Goal: Find specific page/section: Find specific page/section

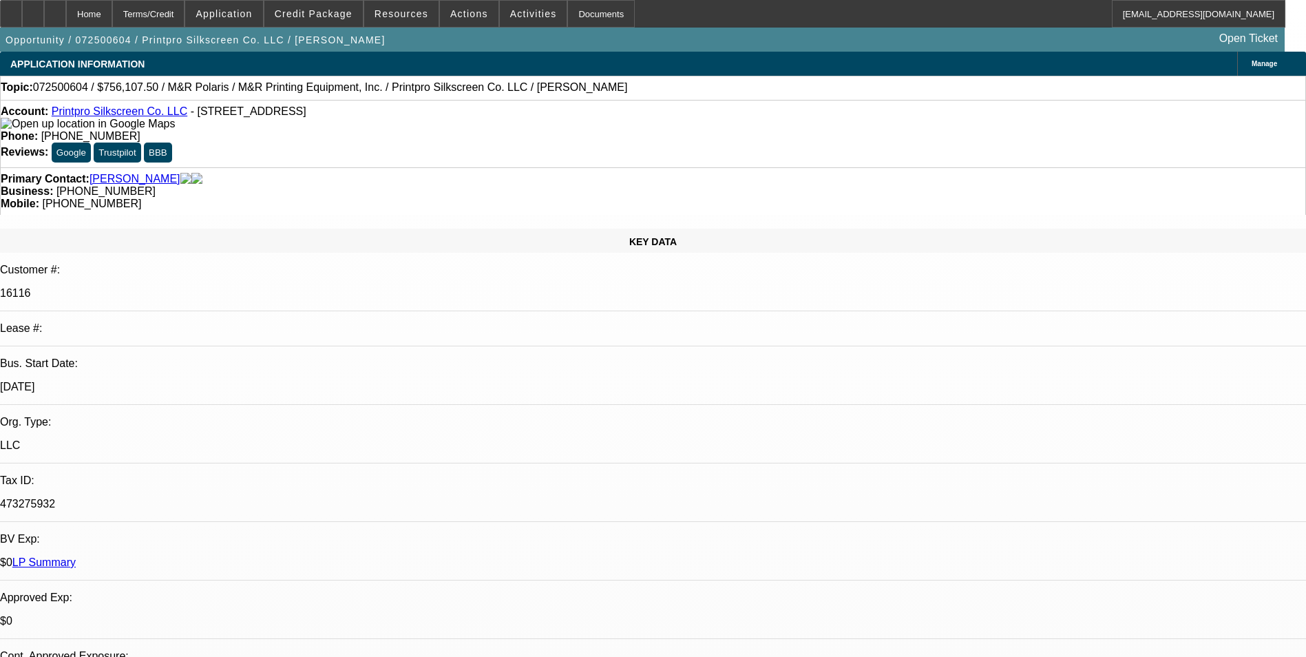
select select "0"
select select "2"
select select "0"
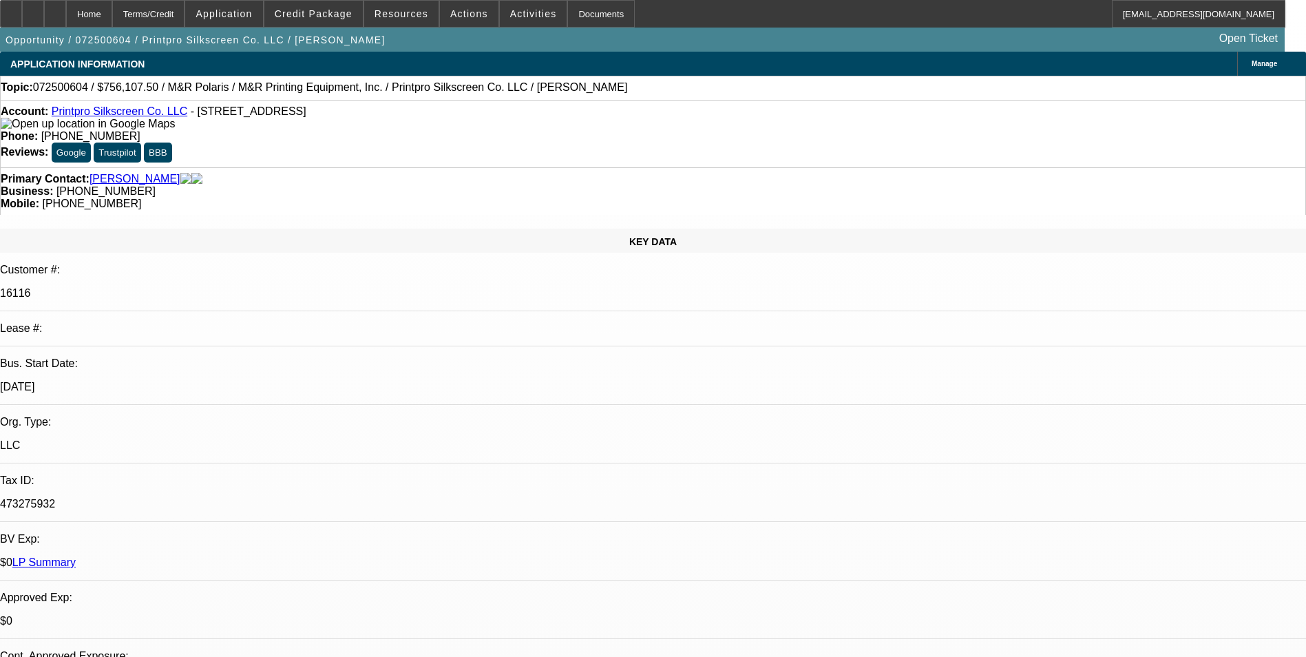
select select "0"
select select "2"
select select "0"
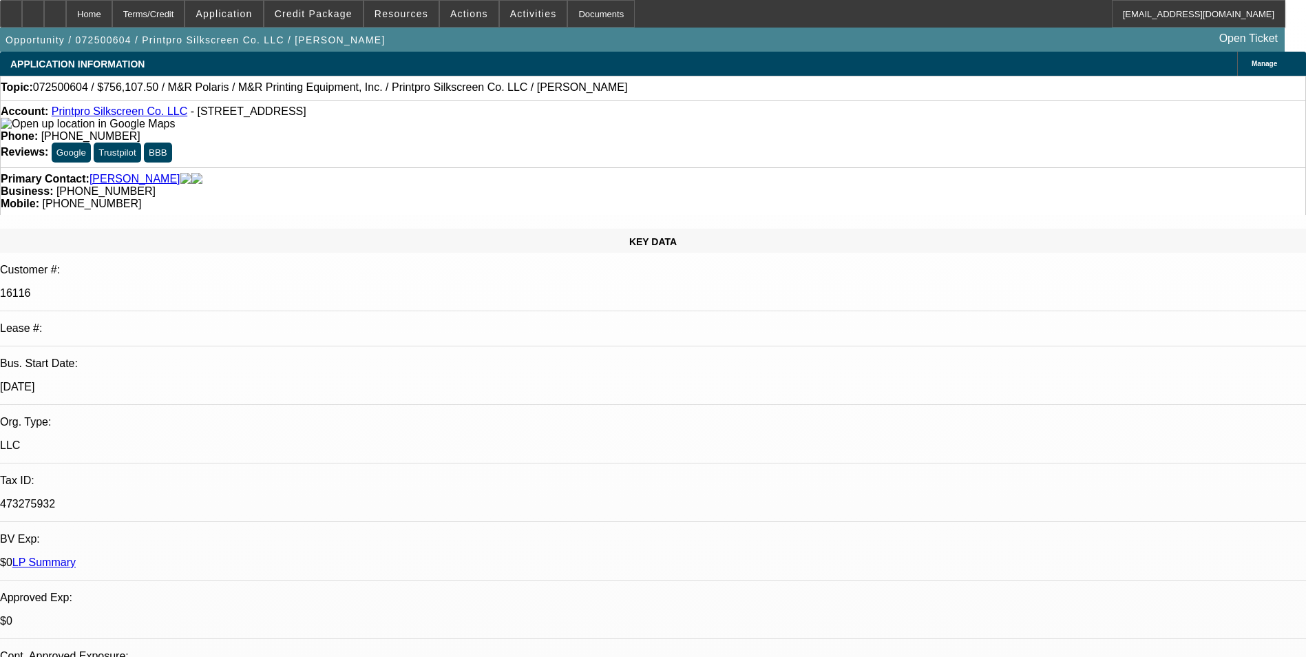
select select "0"
select select "2"
select select "0"
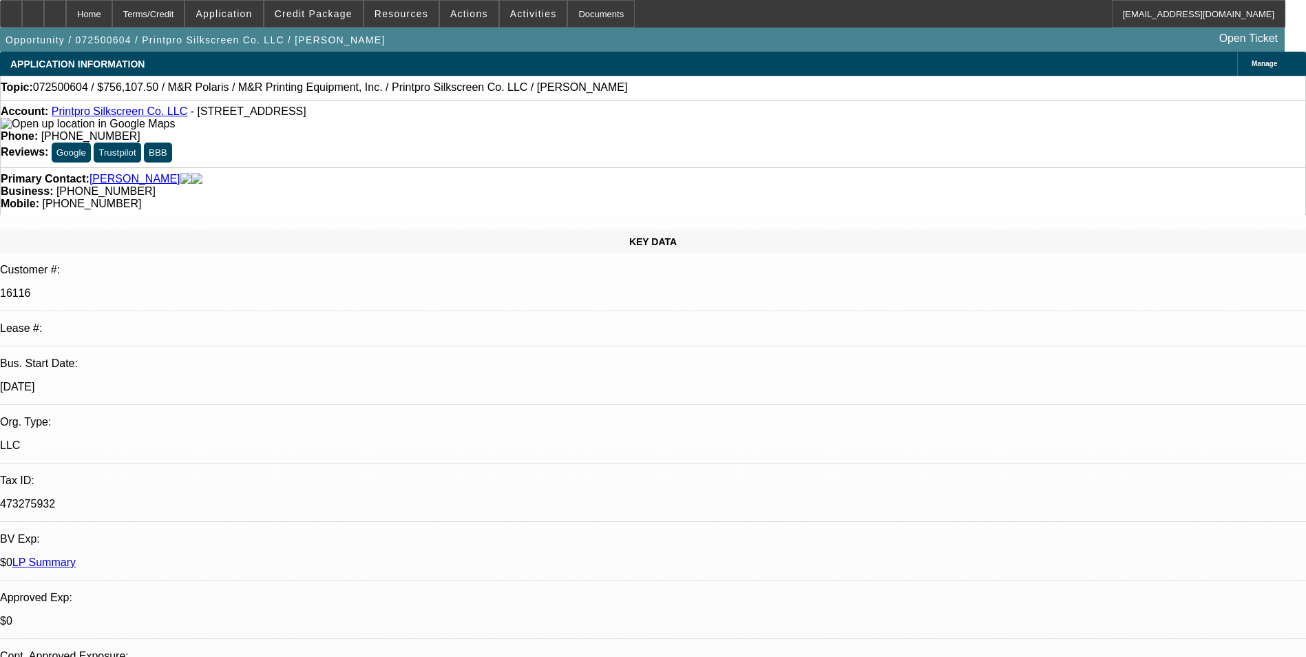
select select "2"
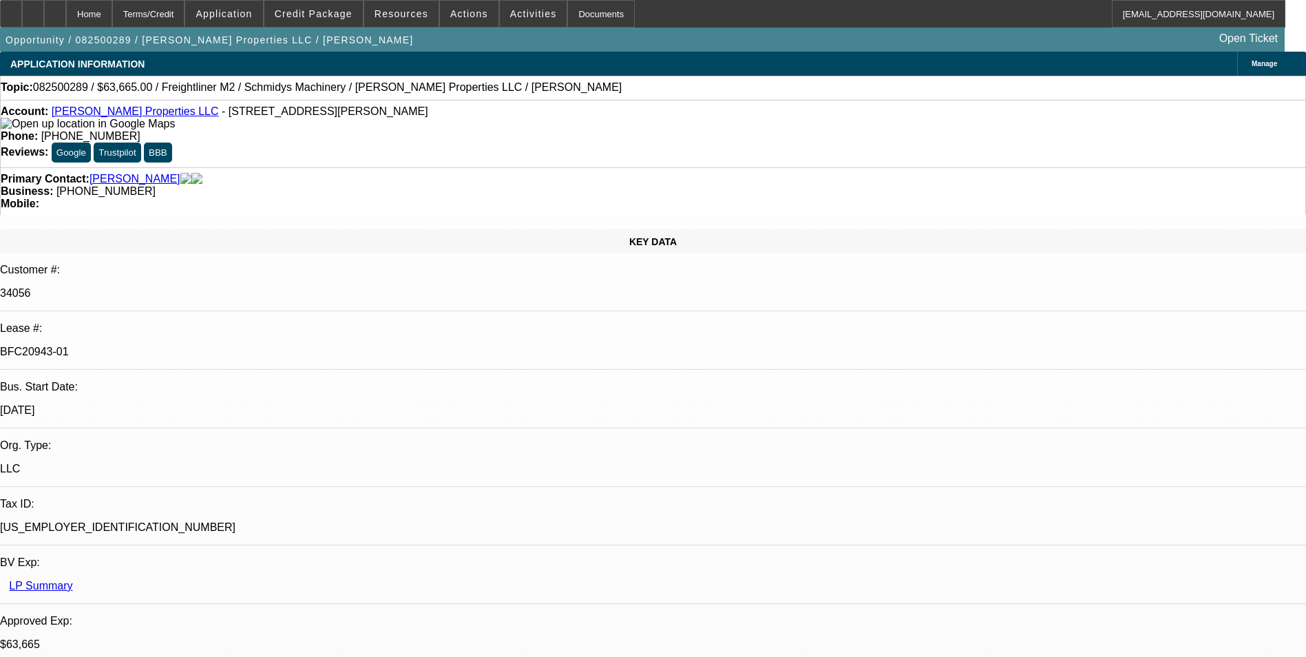
select select "0"
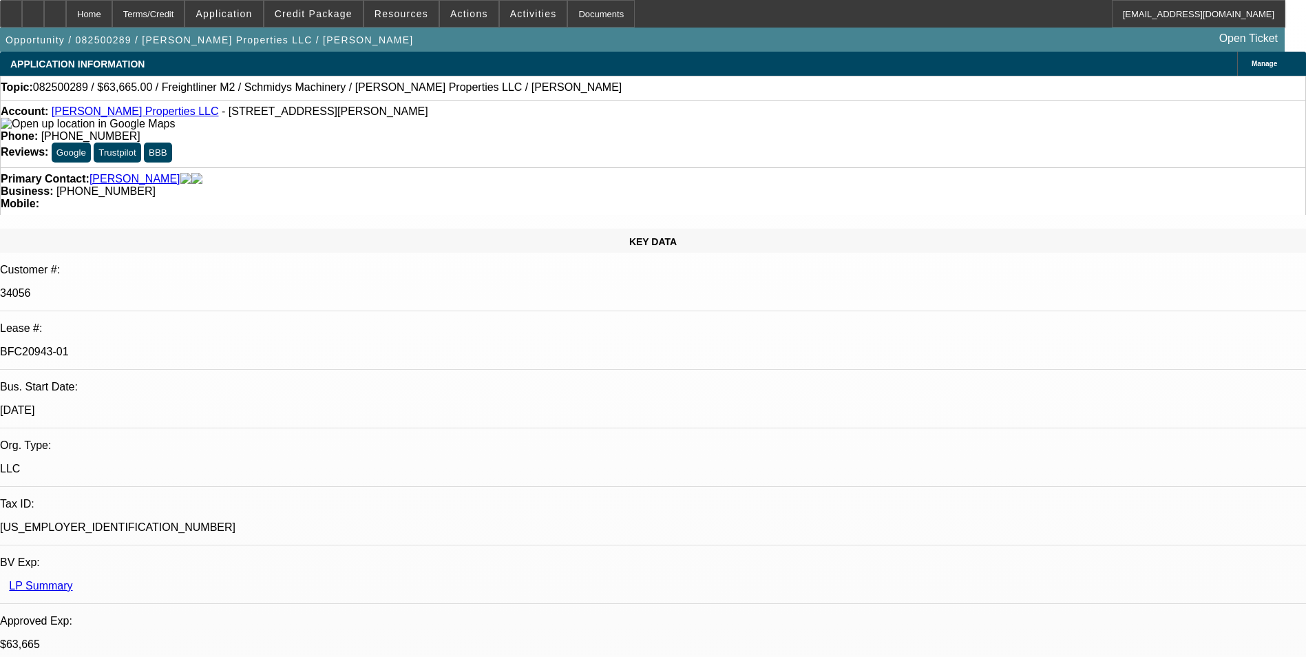
select select "0"
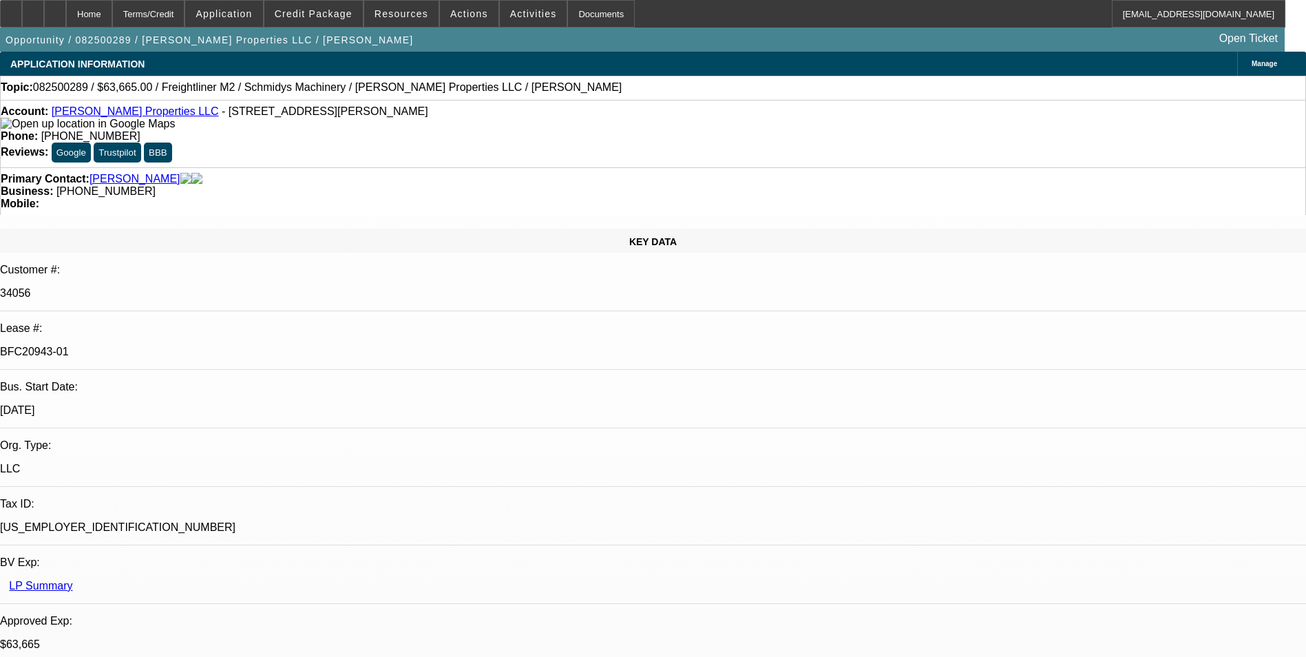
select select "0"
select select "1"
select select "6"
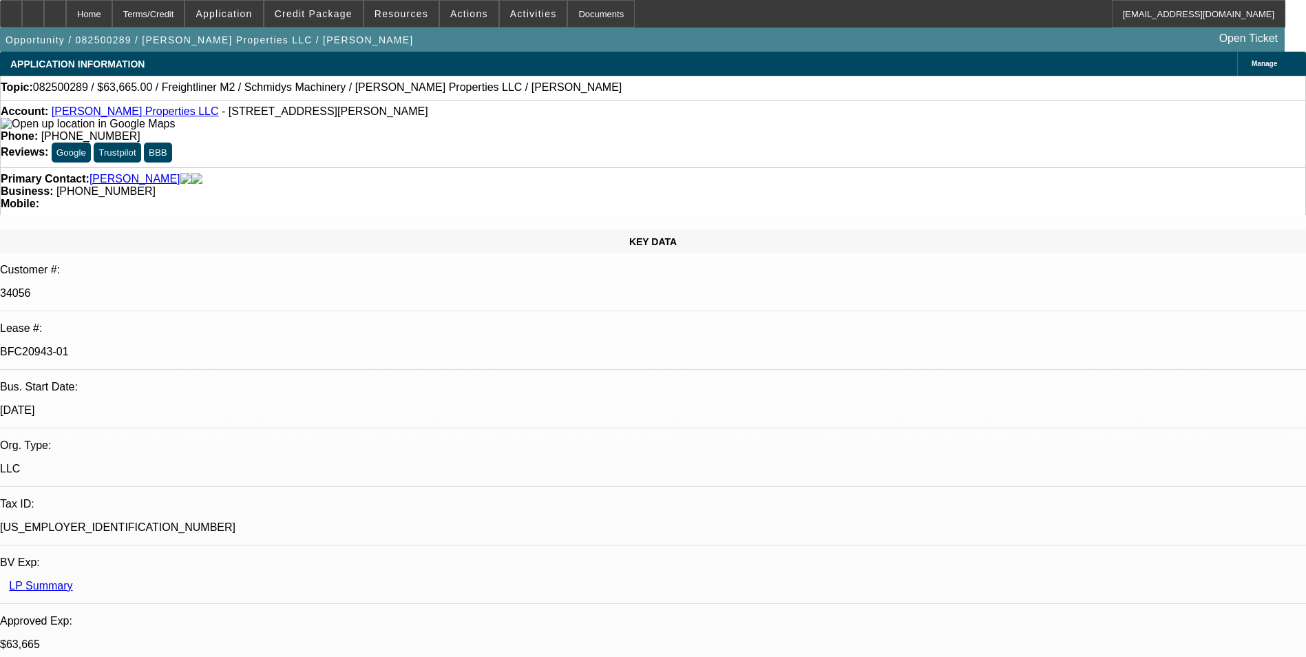
select select "1"
select select "6"
select select "1"
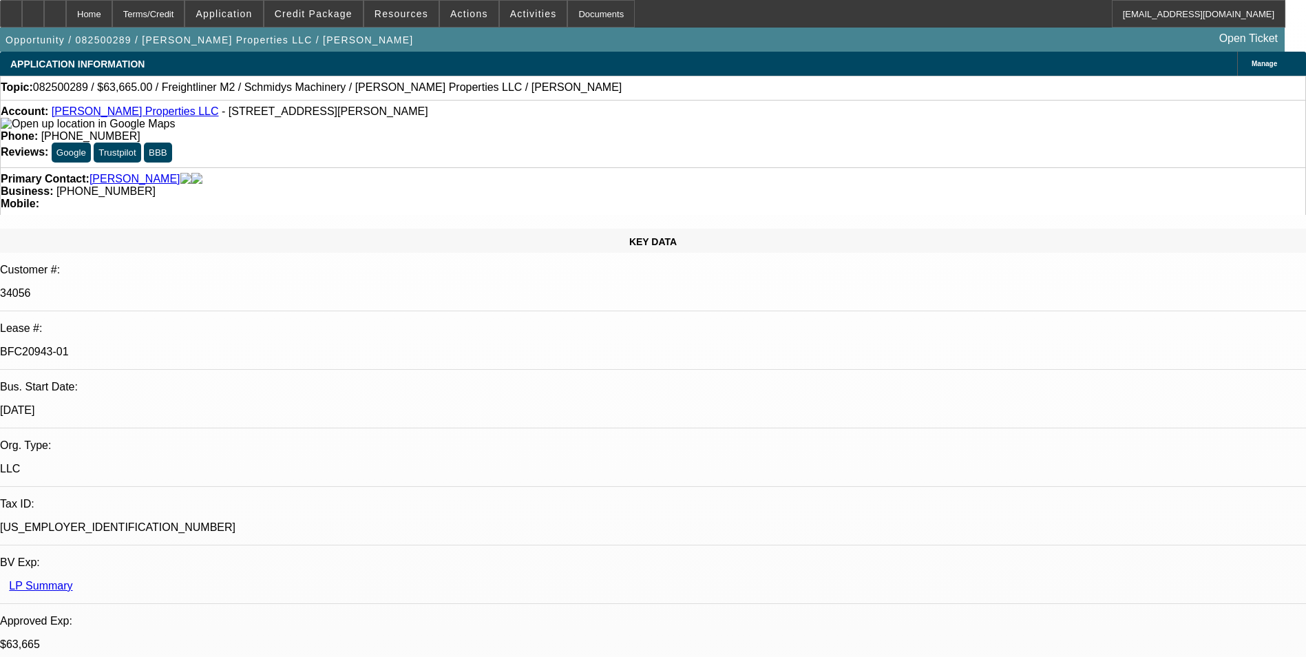
select select "6"
select select "1"
select select "6"
click at [330, 11] on span "Credit Package" at bounding box center [314, 13] width 78 height 11
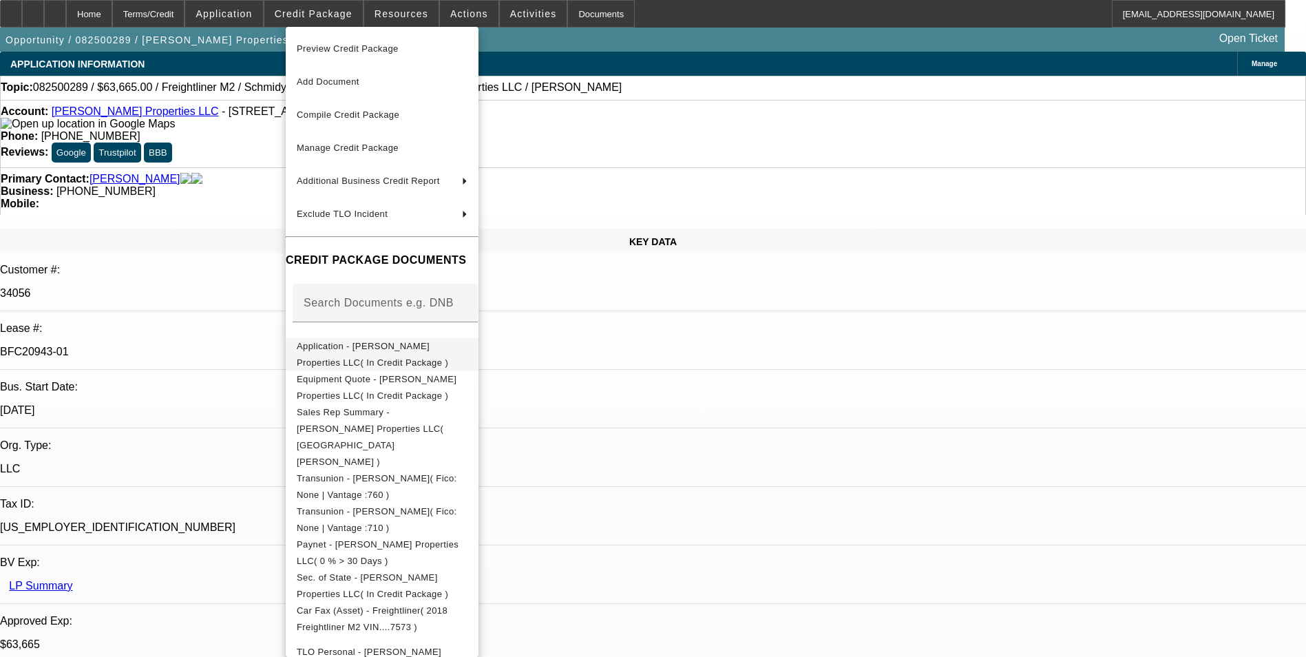
click at [401, 348] on span "Application - Truelove Properties LLC( In Credit Package )" at bounding box center [372, 354] width 151 height 27
